Goal: Task Accomplishment & Management: Manage account settings

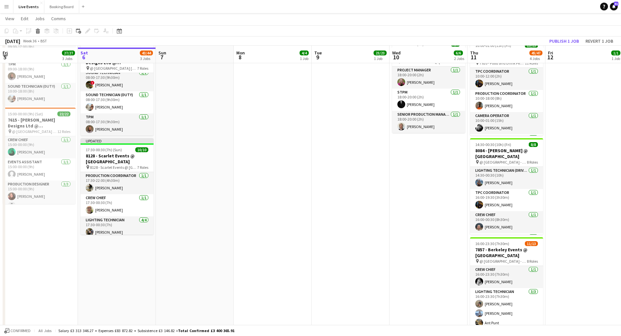
scroll to position [138, 0]
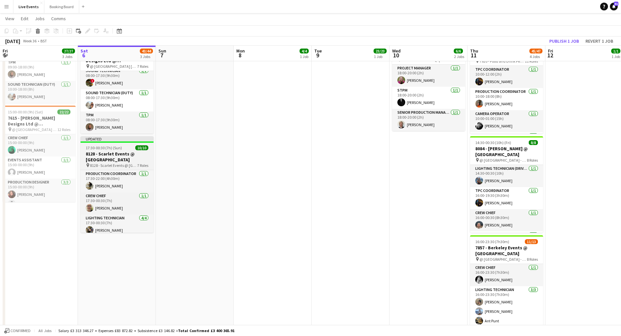
click at [108, 154] on h3 "8128 - Scarlet Events @ [GEOGRAPHIC_DATA]" at bounding box center [116, 157] width 73 height 12
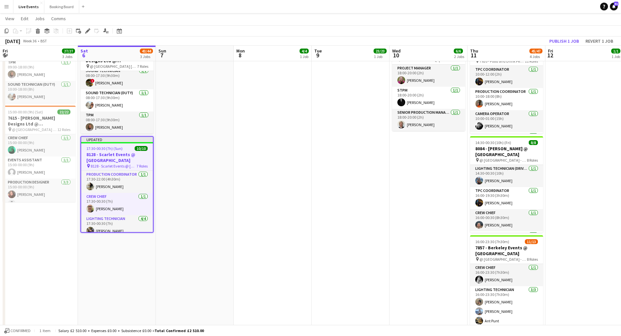
click at [108, 154] on h3 "8128 - Scarlet Events @ [GEOGRAPHIC_DATA]" at bounding box center [117, 158] width 72 height 12
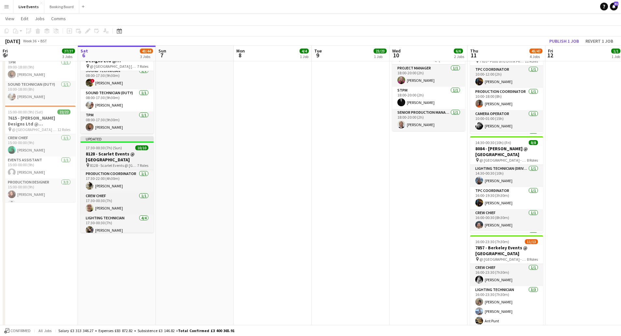
click at [108, 154] on h3 "8128 - Scarlet Events @ [GEOGRAPHIC_DATA]" at bounding box center [116, 157] width 73 height 12
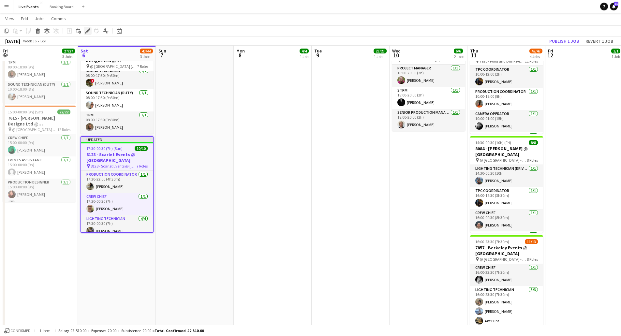
click at [85, 30] on icon "Edit" at bounding box center [87, 30] width 5 height 5
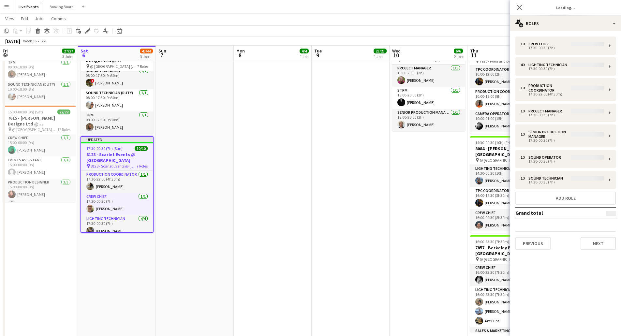
type input "**********"
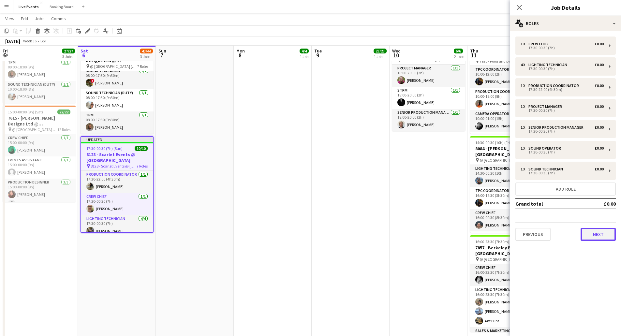
click at [598, 240] on button "Next" at bounding box center [597, 234] width 35 height 13
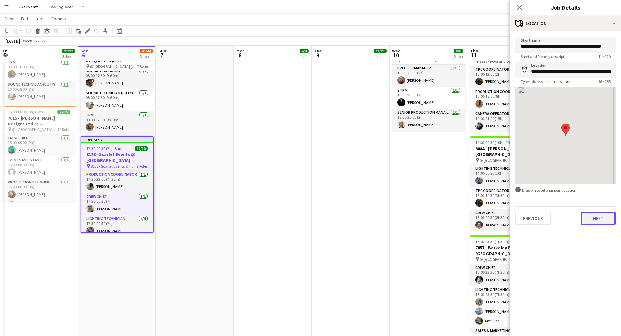
click at [601, 223] on button "Next" at bounding box center [597, 218] width 35 height 13
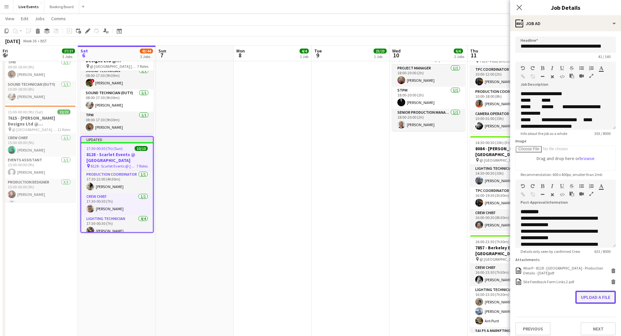
scroll to position [0, 0]
click at [582, 303] on button "Upload a file" at bounding box center [595, 297] width 40 height 13
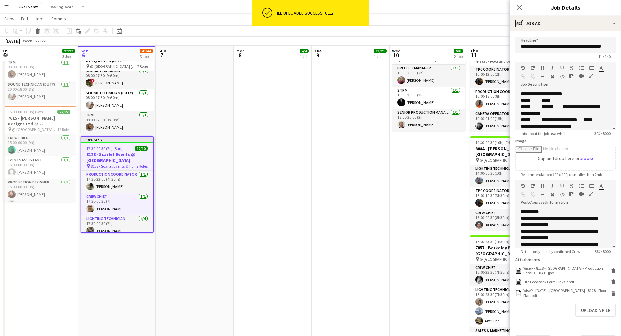
click at [344, 198] on app-date-cell "16:30-02:00 (9h30m) (Wed) 23/23 7917 - Novartis pharmaceuticals Corporation @ […" at bounding box center [351, 139] width 78 height 409
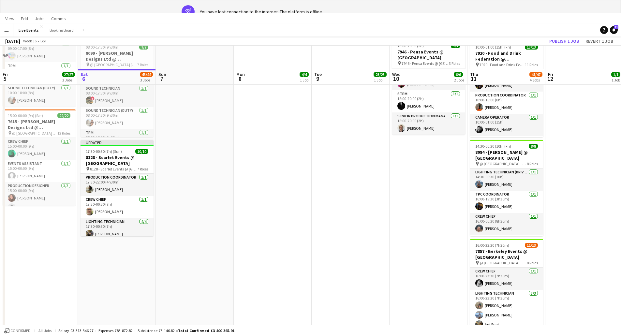
click at [209, 156] on app-date-cell at bounding box center [195, 143] width 78 height 409
